Goal: Information Seeking & Learning: Learn about a topic

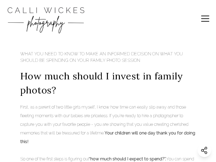
click at [196, 18] on div "MENU" at bounding box center [196, 18] width 29 height 11
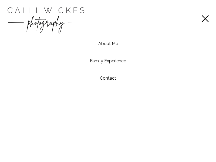
click at [108, 44] on link "About Me" at bounding box center [108, 43] width 20 height 5
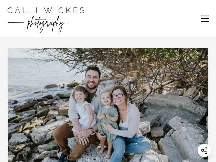
click at [108, 18] on div "MENU" at bounding box center [159, 18] width 103 height 37
click at [57, 18] on img "Calli Wickes Photography Home Page" at bounding box center [45, 19] width 81 height 32
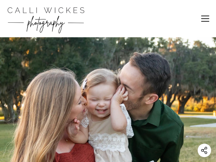
click at [196, 18] on div "MENU" at bounding box center [196, 18] width 29 height 11
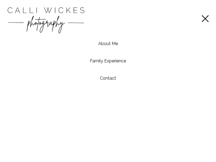
click at [108, 61] on link "Family Experience" at bounding box center [108, 60] width 36 height 5
